Goal: Information Seeking & Learning: Learn about a topic

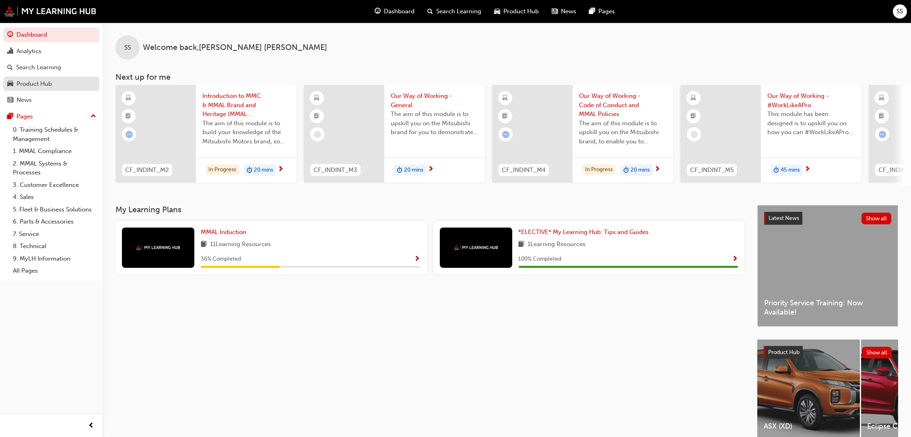
click at [35, 83] on div "Product Hub" at bounding box center [34, 83] width 35 height 9
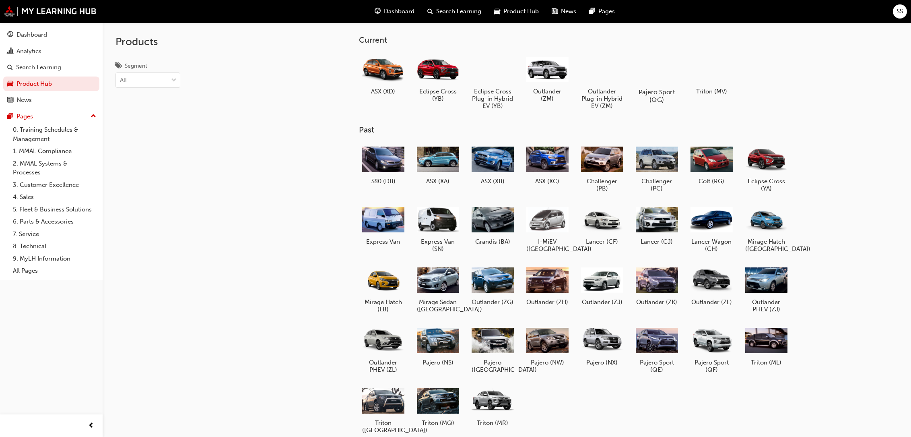
click at [659, 84] on div at bounding box center [657, 69] width 45 height 32
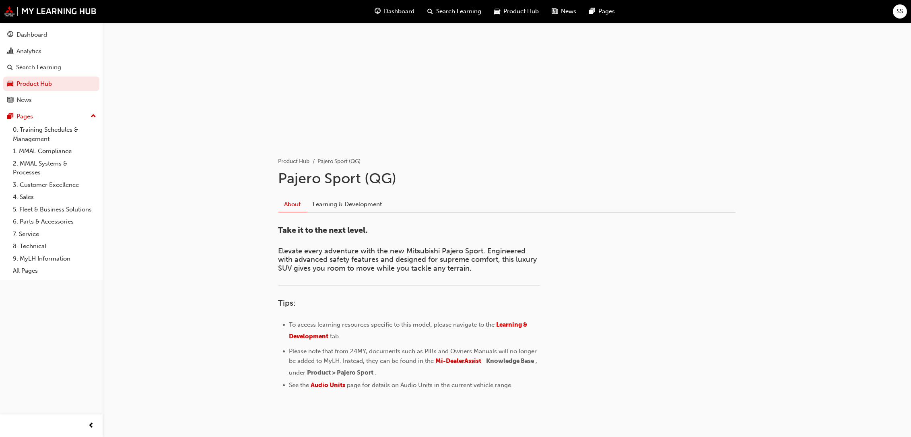
scroll to position [61, 0]
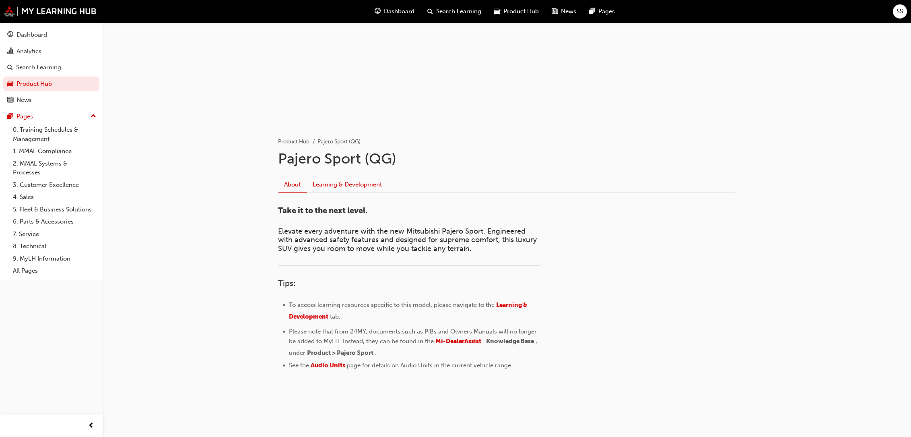
click at [352, 180] on link "Learning & Development" at bounding box center [347, 184] width 81 height 15
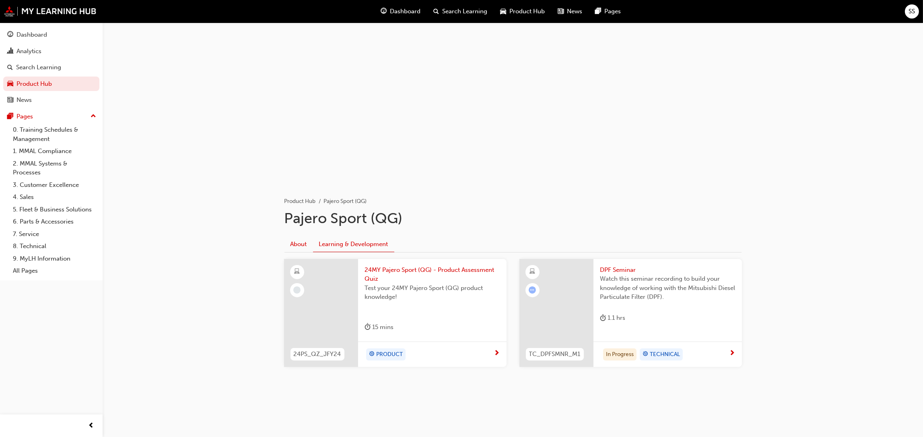
click at [299, 242] on link "About" at bounding box center [299, 243] width 29 height 15
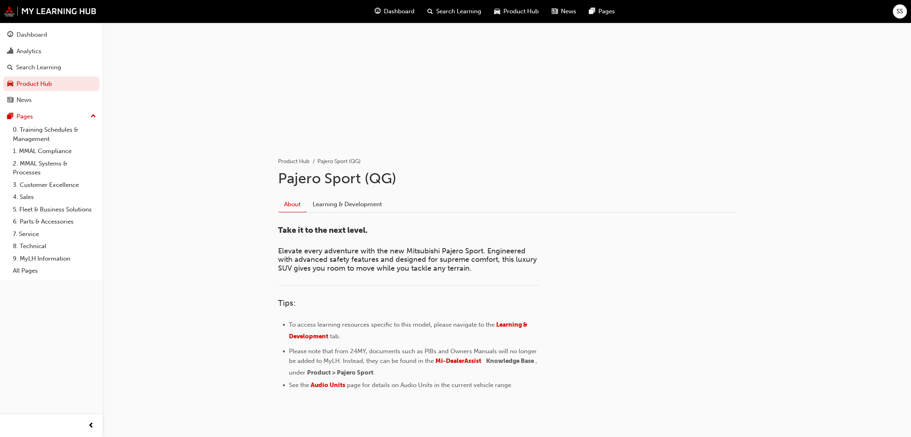
scroll to position [61, 0]
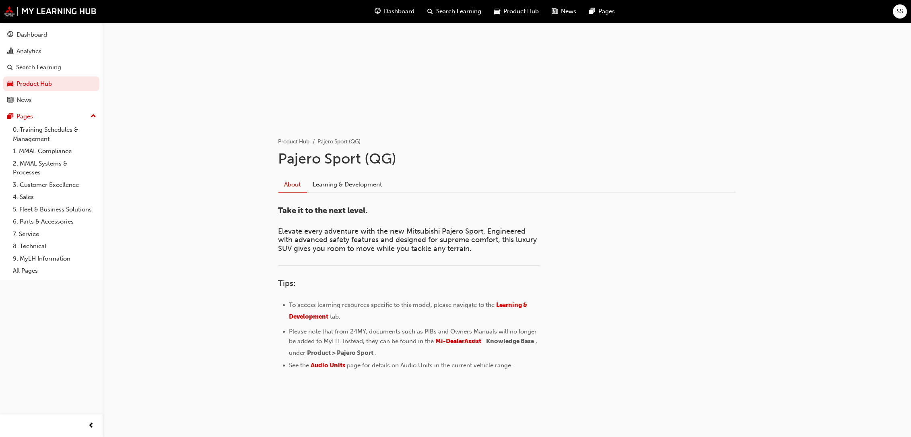
click at [526, 11] on span "Product Hub" at bounding box center [520, 11] width 35 height 9
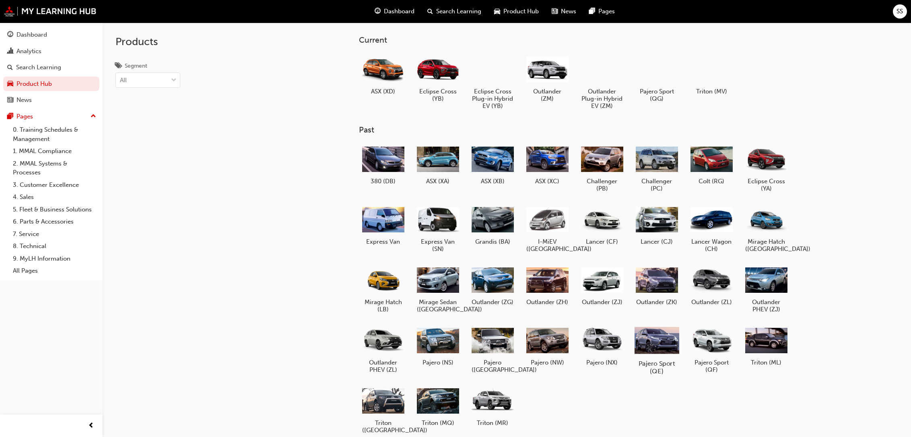
click at [662, 339] on div at bounding box center [657, 340] width 45 height 32
click at [715, 340] on div at bounding box center [711, 340] width 45 height 32
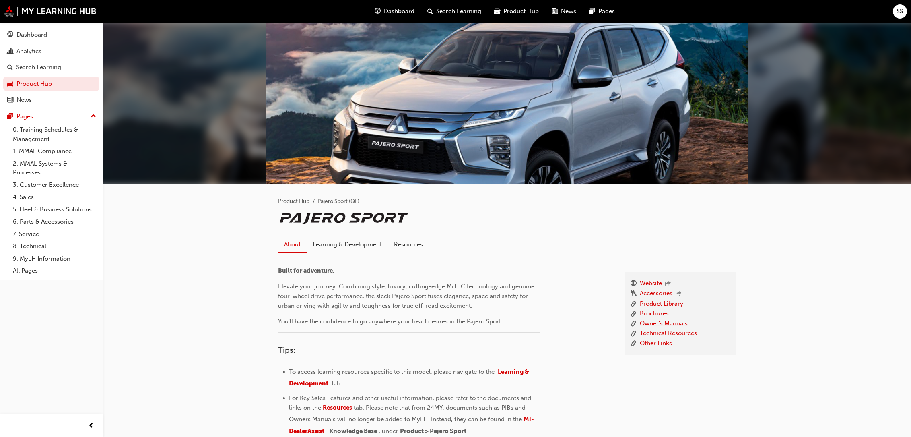
click at [661, 322] on link "Owner's Manuals" at bounding box center [664, 324] width 48 height 10
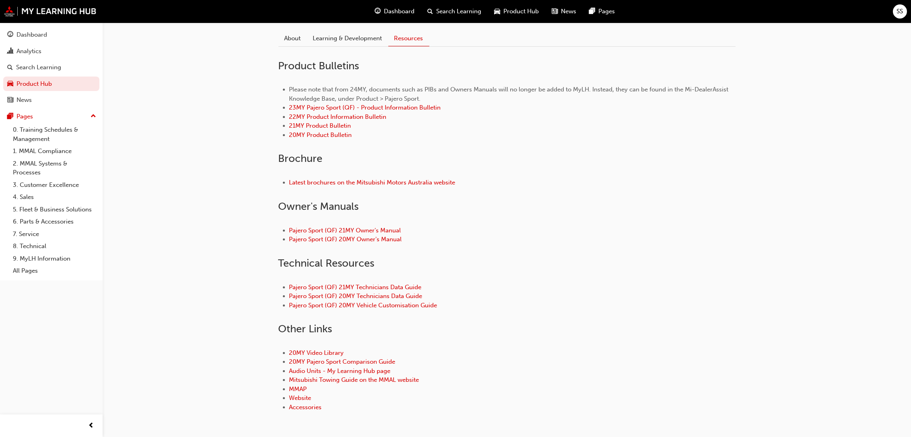
scroll to position [239, 0]
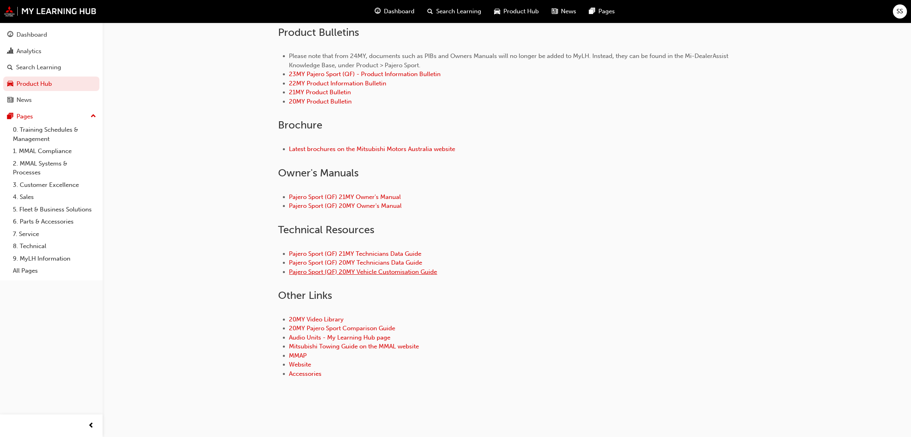
click at [370, 270] on link "Pajero Sport (QF) 20MY Vehicle Customisation Guide" at bounding box center [363, 271] width 148 height 7
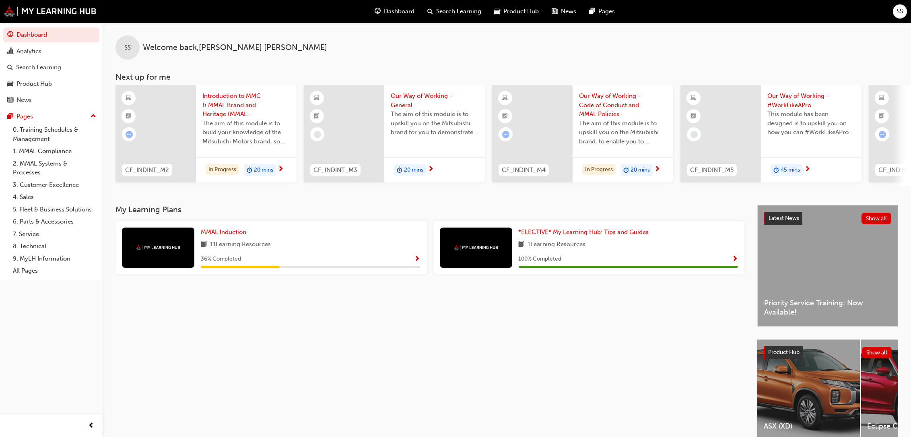
click at [514, 9] on span "Product Hub" at bounding box center [520, 11] width 35 height 9
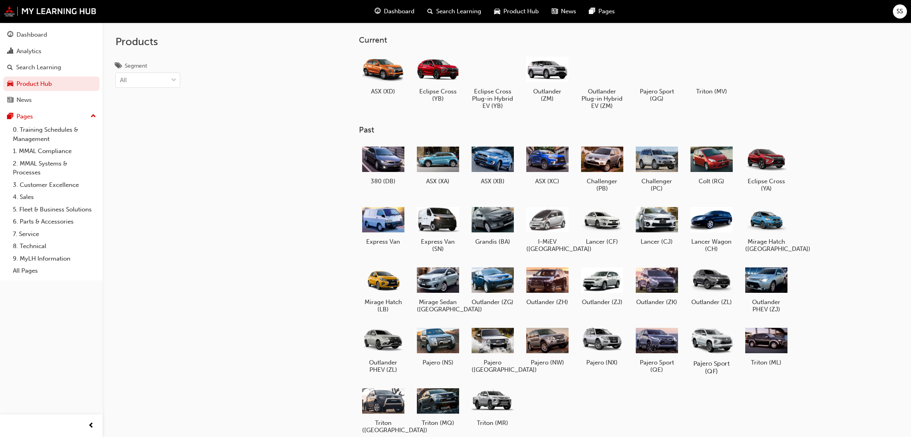
click at [716, 343] on div at bounding box center [711, 340] width 45 height 32
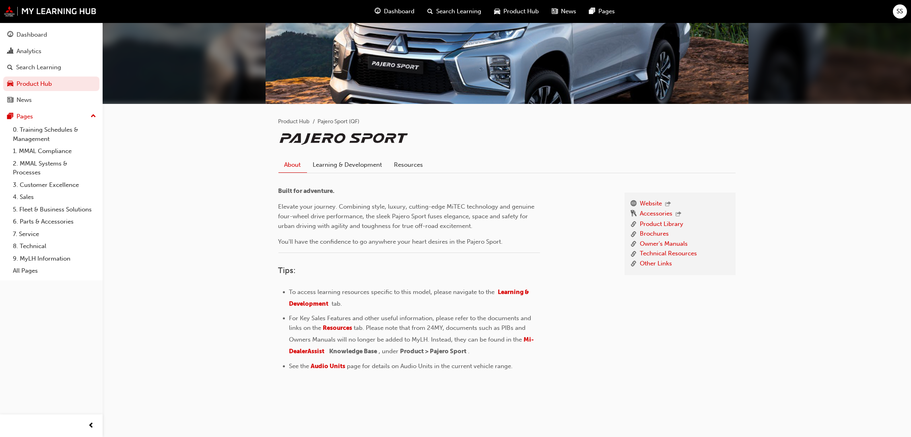
scroll to position [83, 0]
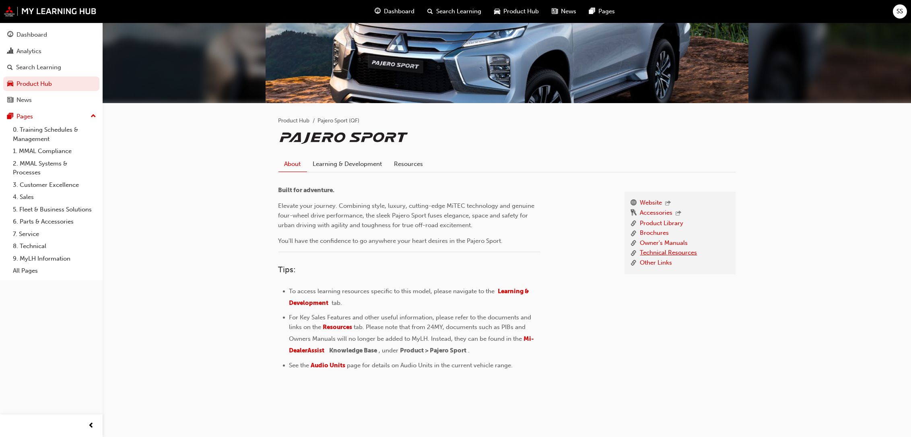
click at [652, 250] on link "Technical Resources" at bounding box center [668, 253] width 57 height 10
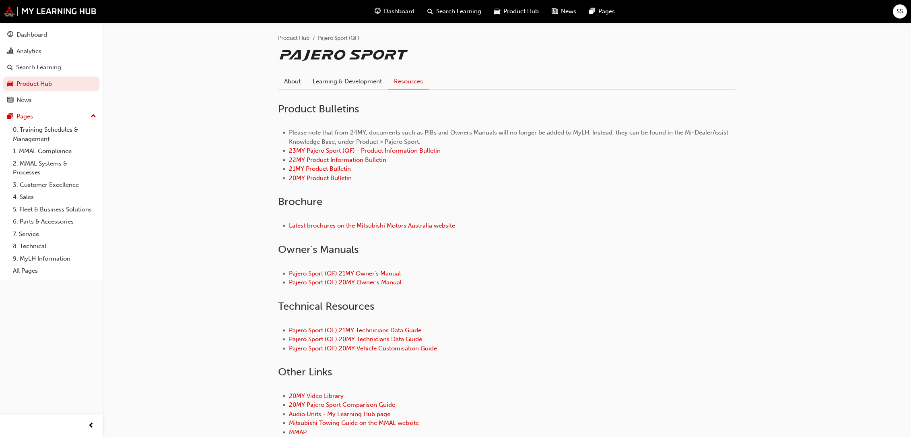
scroll to position [239, 0]
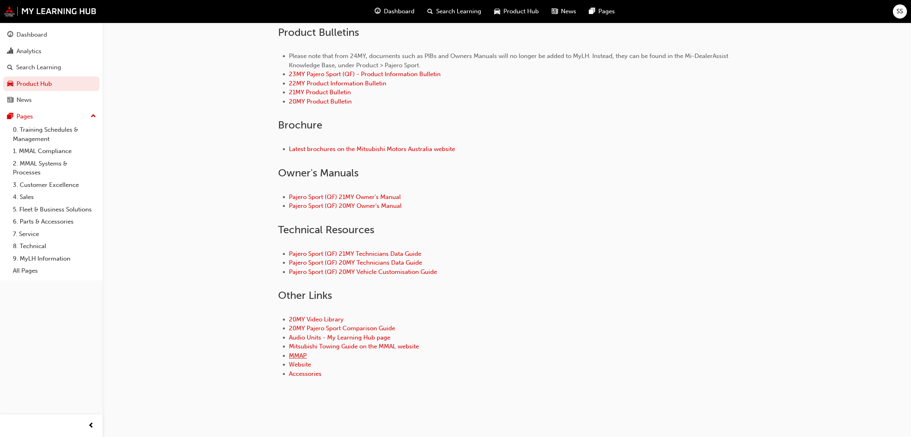
click at [300, 355] on link "MMAP" at bounding box center [298, 355] width 18 height 7
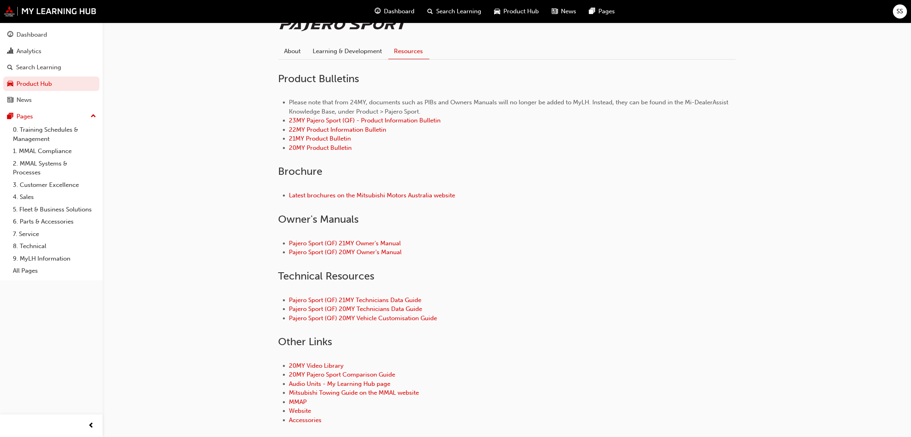
scroll to position [239, 0]
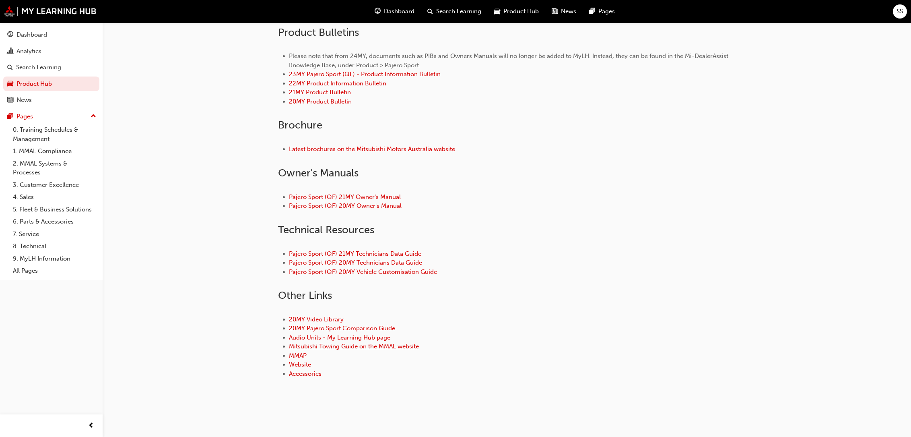
click at [343, 345] on link "Mitsubishi Towing Guide on the MMAL website" at bounding box center [354, 346] width 130 height 7
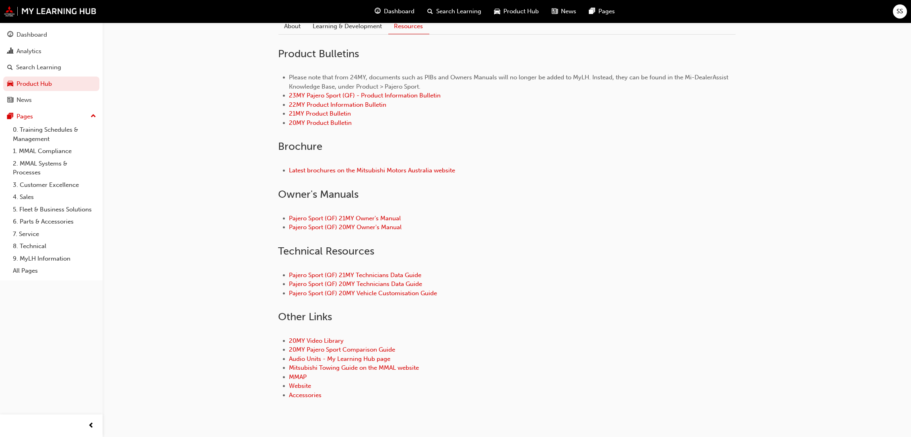
scroll to position [239, 0]
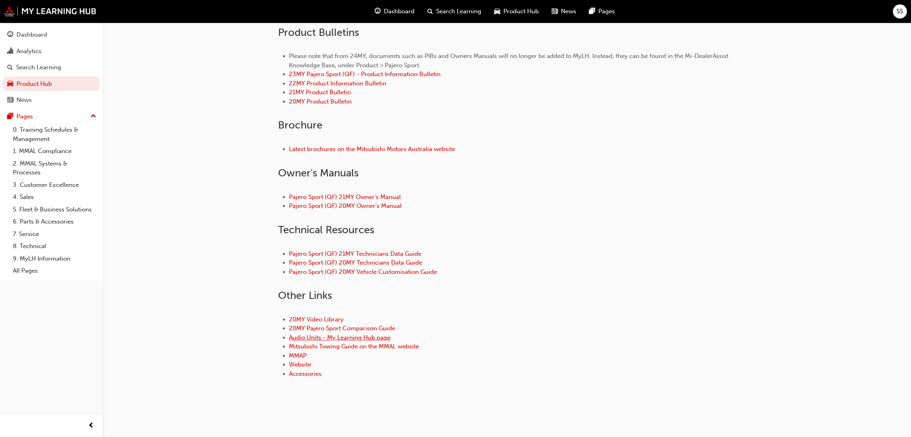
click at [345, 336] on link "Audio Units - My Learning Hub page" at bounding box center [339, 337] width 101 height 7
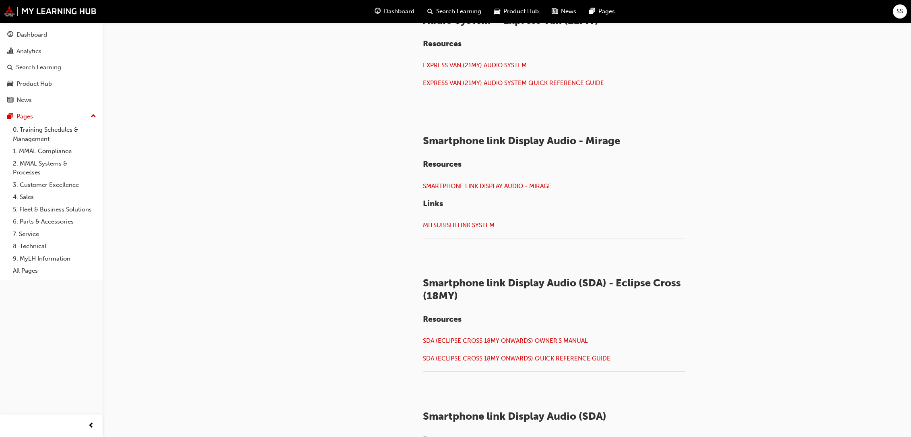
scroll to position [805, 0]
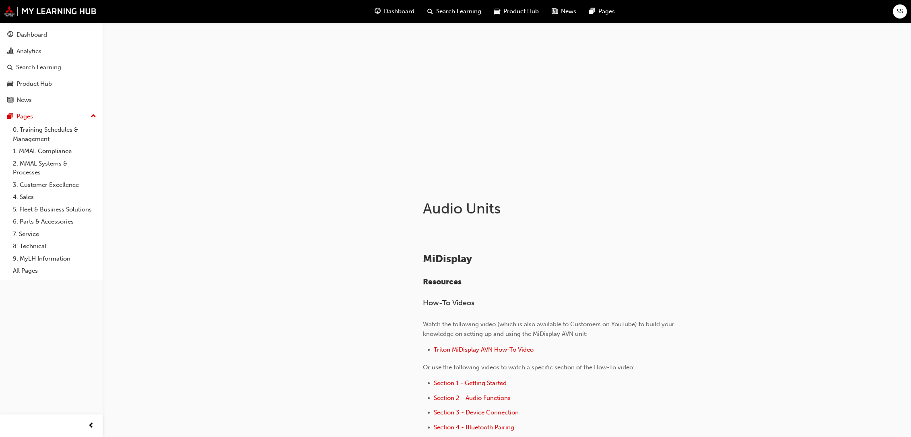
click at [520, 8] on span "Product Hub" at bounding box center [520, 11] width 35 height 9
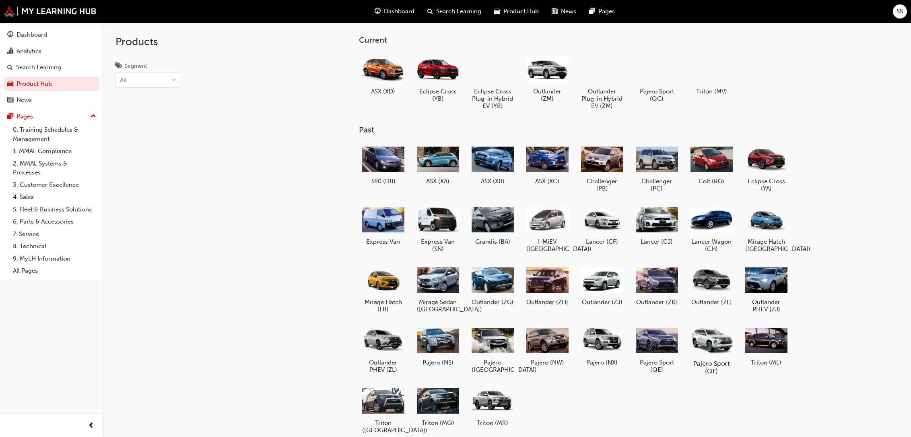
click at [704, 330] on div at bounding box center [711, 340] width 45 height 32
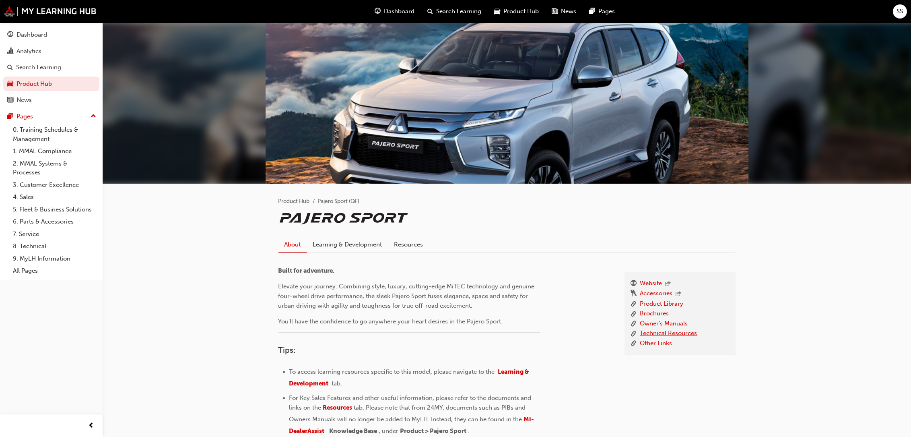
click at [661, 330] on link "Technical Resources" at bounding box center [668, 333] width 57 height 10
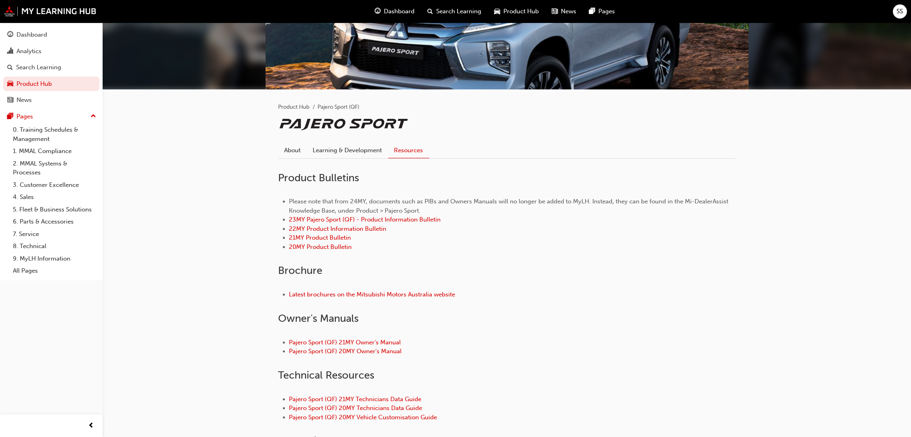
scroll to position [239, 0]
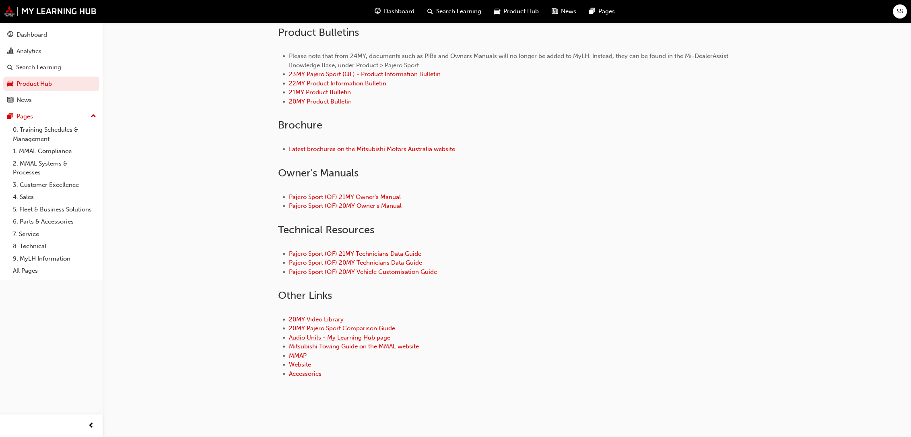
click at [345, 335] on link "Audio Units - My Learning Hub page" at bounding box center [339, 337] width 101 height 7
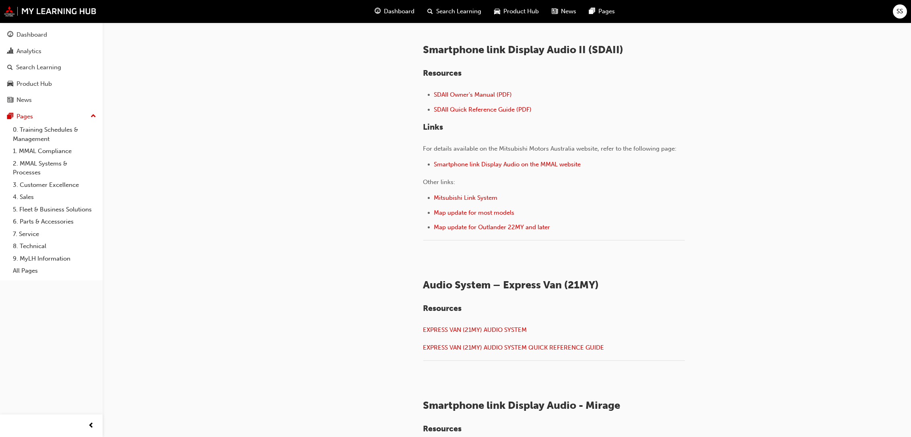
scroll to position [724, 0]
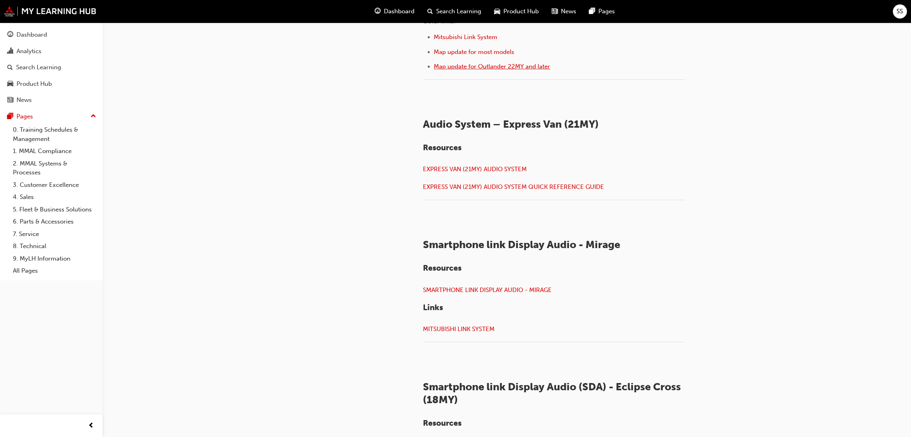
click at [505, 70] on span "Map update for Outlander 22MY and later" at bounding box center [492, 66] width 116 height 7
